Goal: Register for event/course

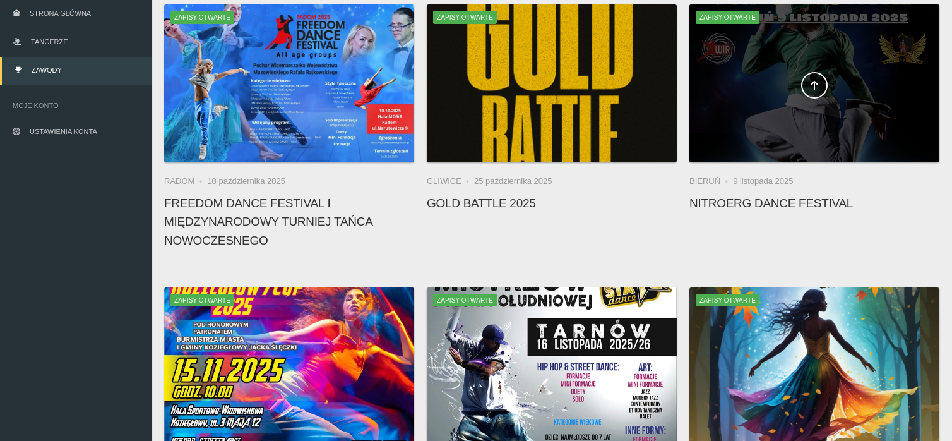
scroll to position [126, 0]
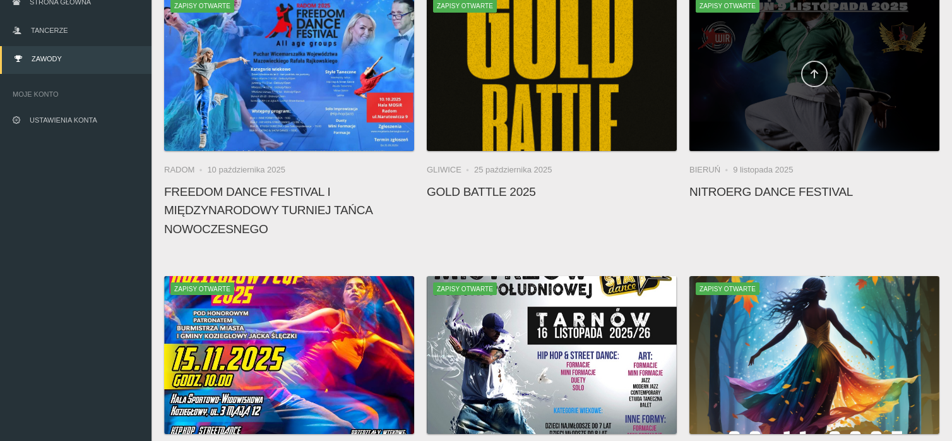
click at [818, 69] on icon at bounding box center [814, 74] width 10 height 10
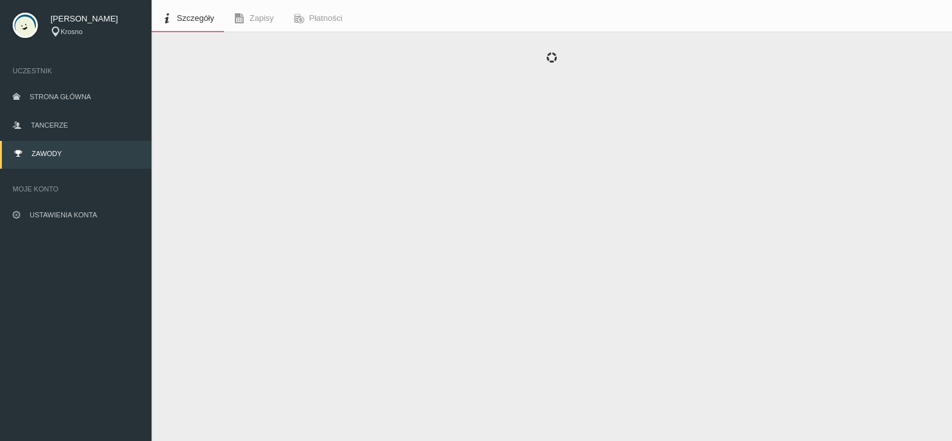
scroll to position [32, 0]
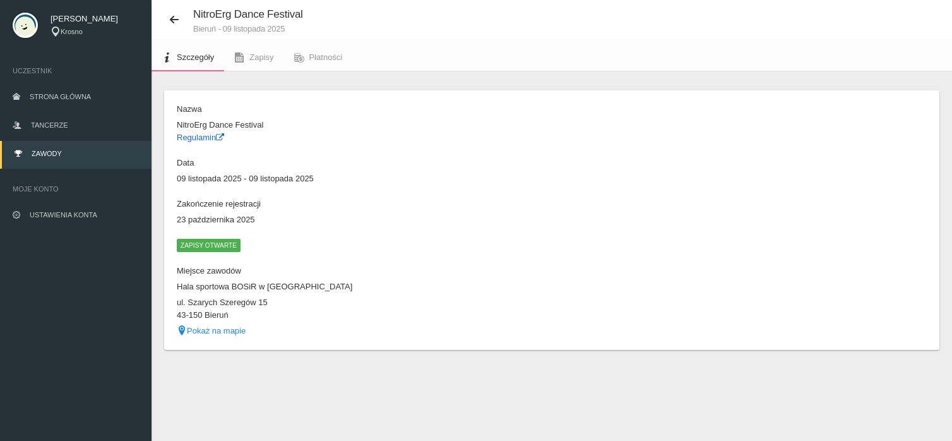
click at [201, 138] on link "Regulamin" at bounding box center [200, 137] width 47 height 9
click at [53, 150] on span "Zawody" at bounding box center [47, 154] width 30 height 8
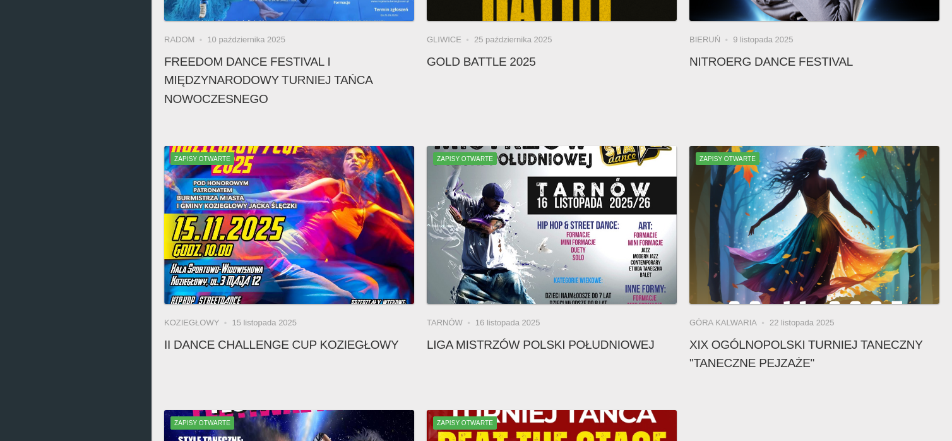
scroll to position [284, 0]
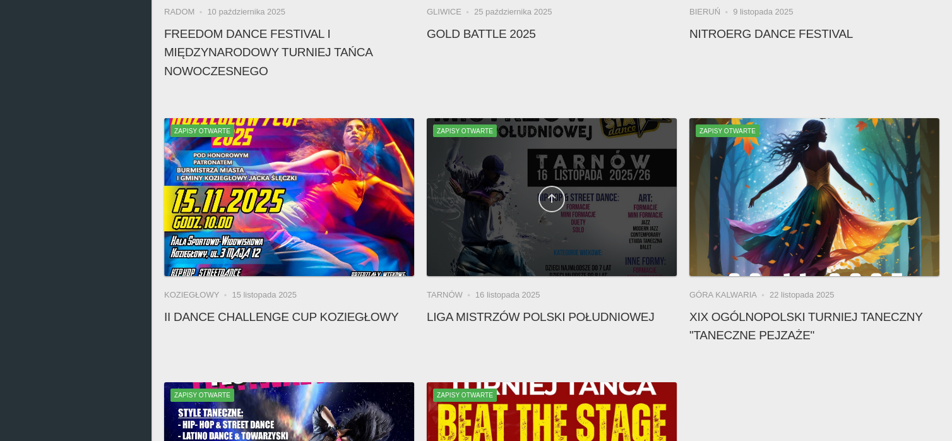
click at [558, 195] on link at bounding box center [552, 199] width 27 height 27
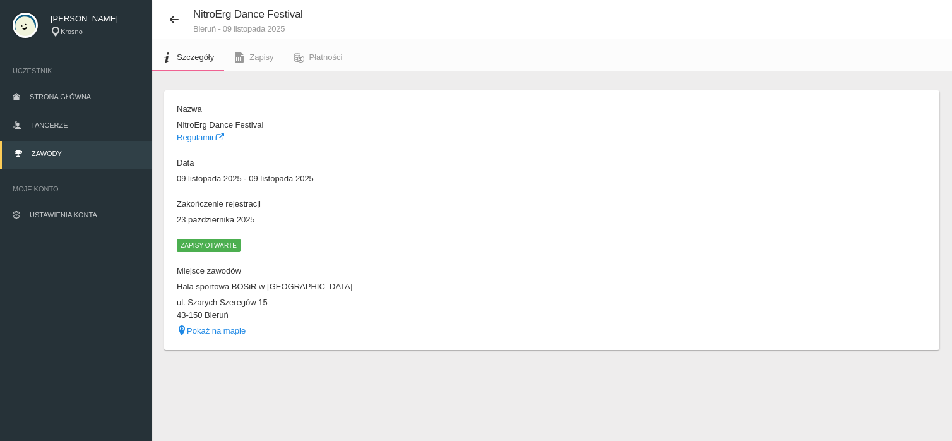
scroll to position [32, 0]
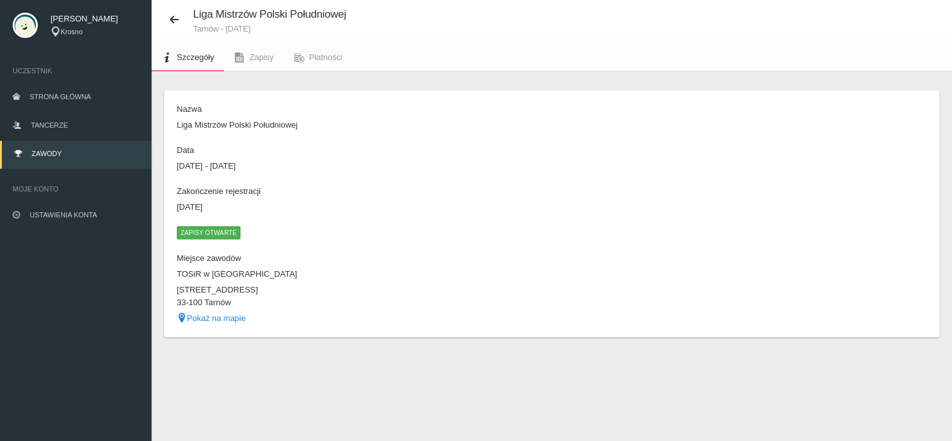
click at [217, 232] on span "Zapisy otwarte" at bounding box center [209, 232] width 64 height 13
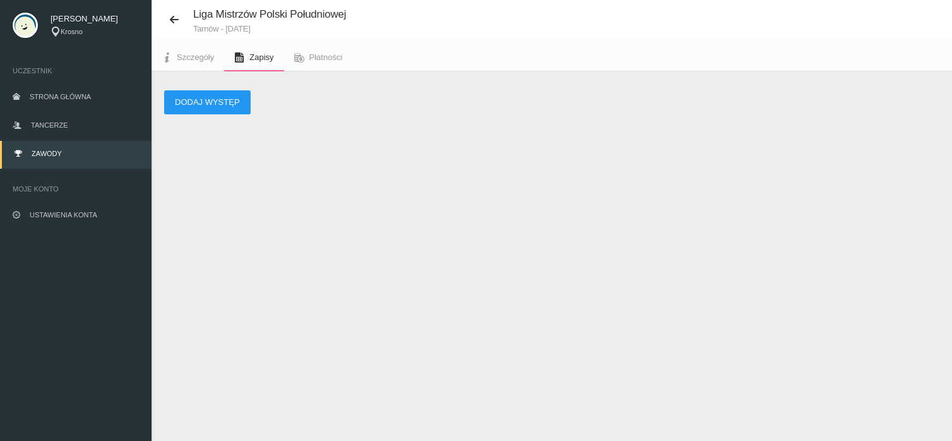
click at [42, 152] on span "Zawody" at bounding box center [47, 154] width 30 height 8
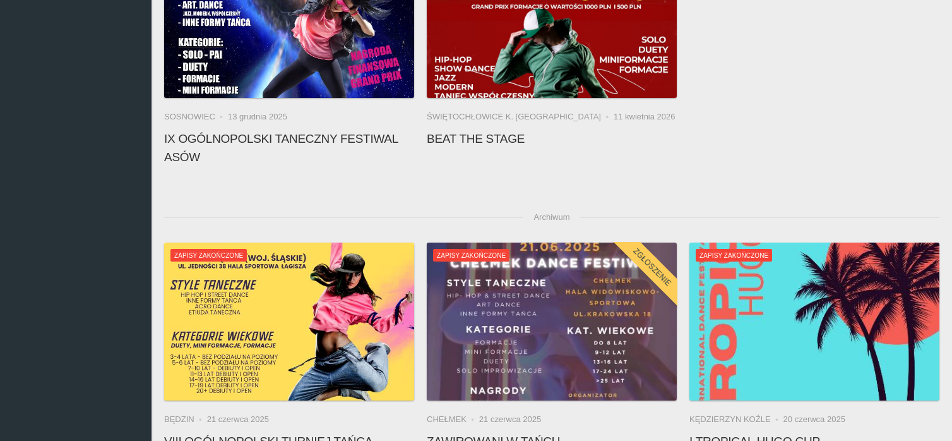
scroll to position [789, 0]
